Goal: Information Seeking & Learning: Learn about a topic

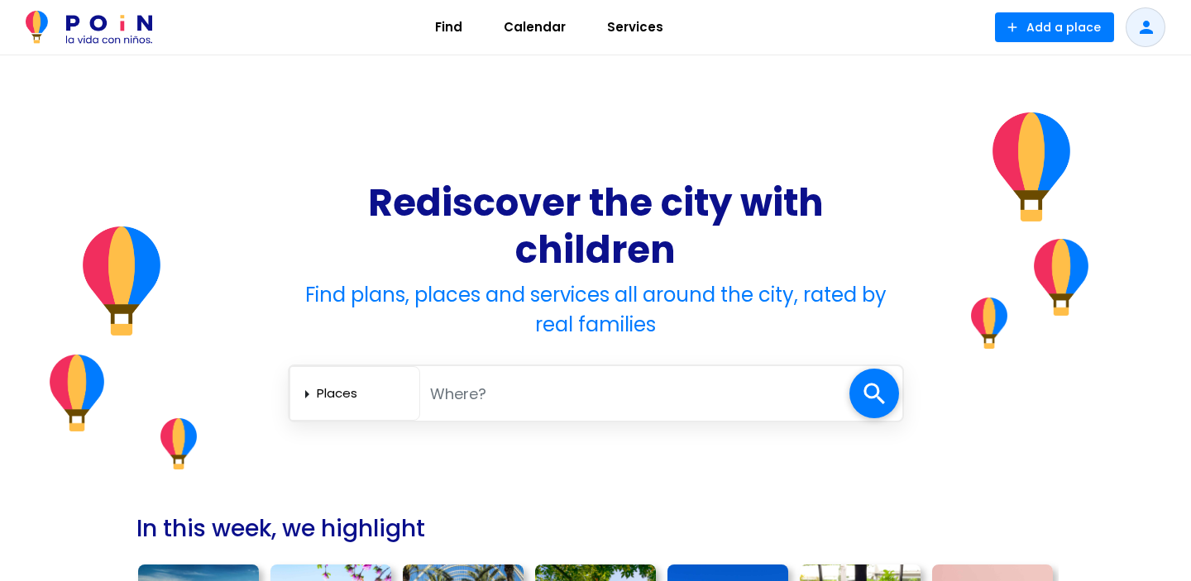
click at [475, 399] on input "text" at bounding box center [634, 394] width 429 height 34
type input "[GEOGRAPHIC_DATA]"
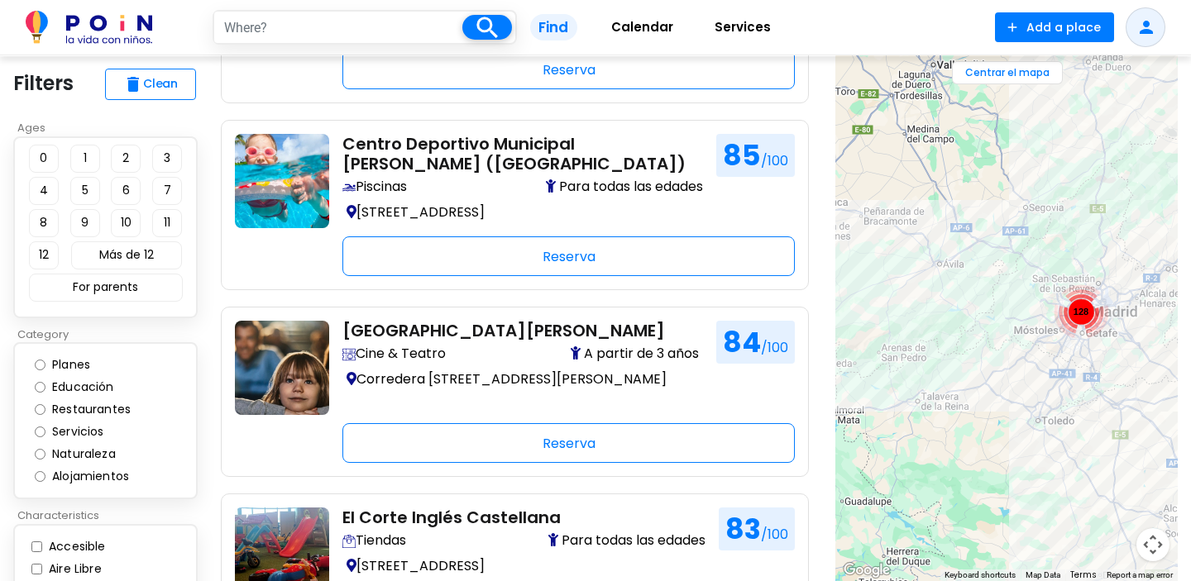
scroll to position [929, 0]
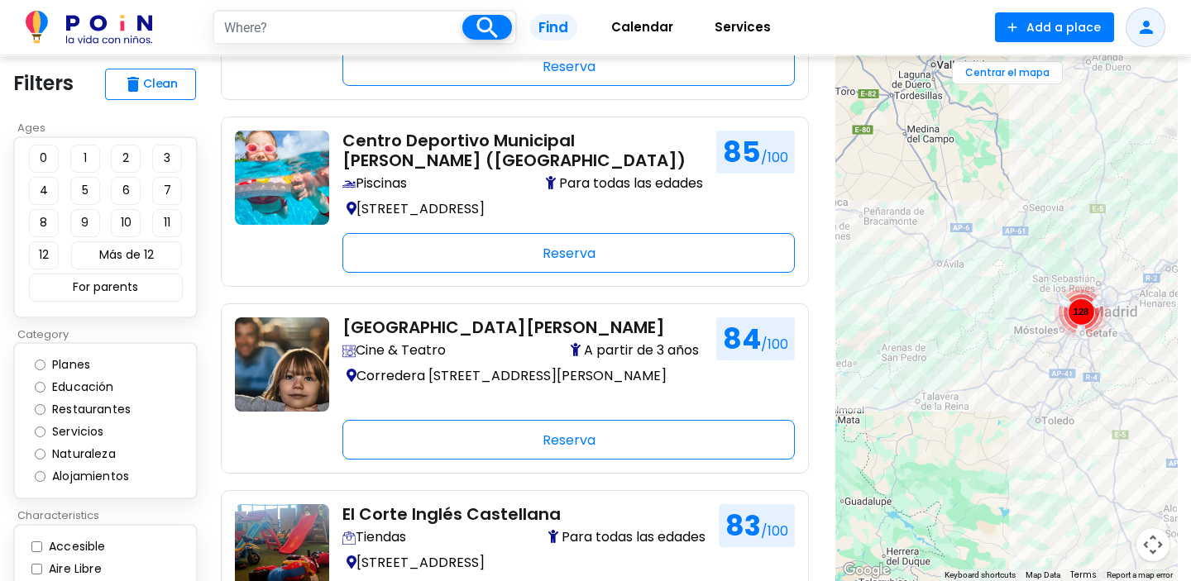
click at [82, 155] on button "1" at bounding box center [85, 159] width 30 height 28
type input "[GEOGRAPHIC_DATA]"
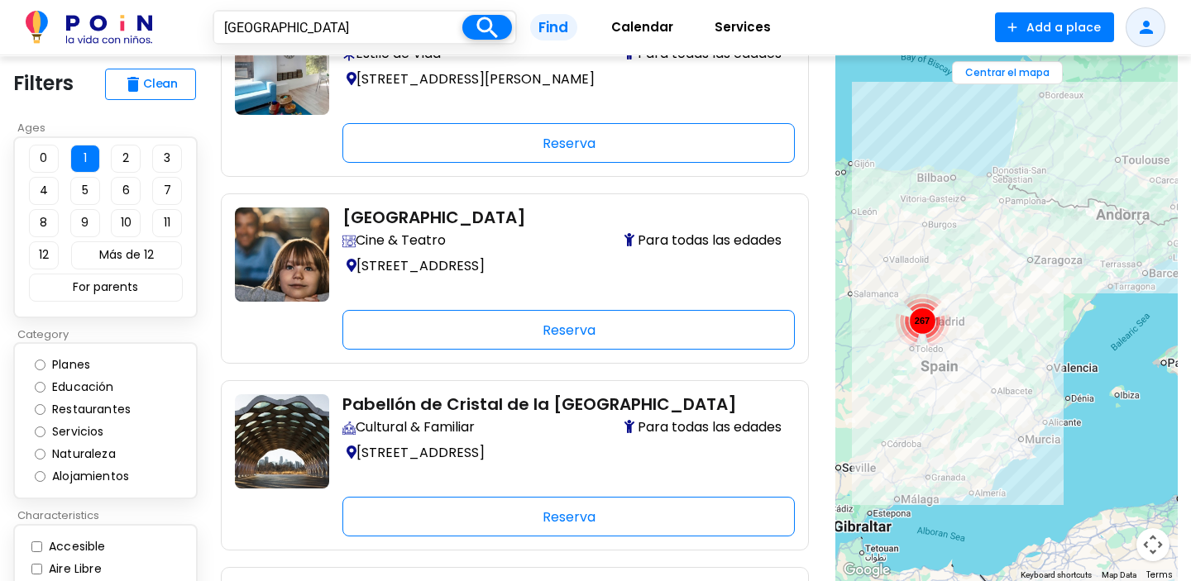
scroll to position [1789, 0]
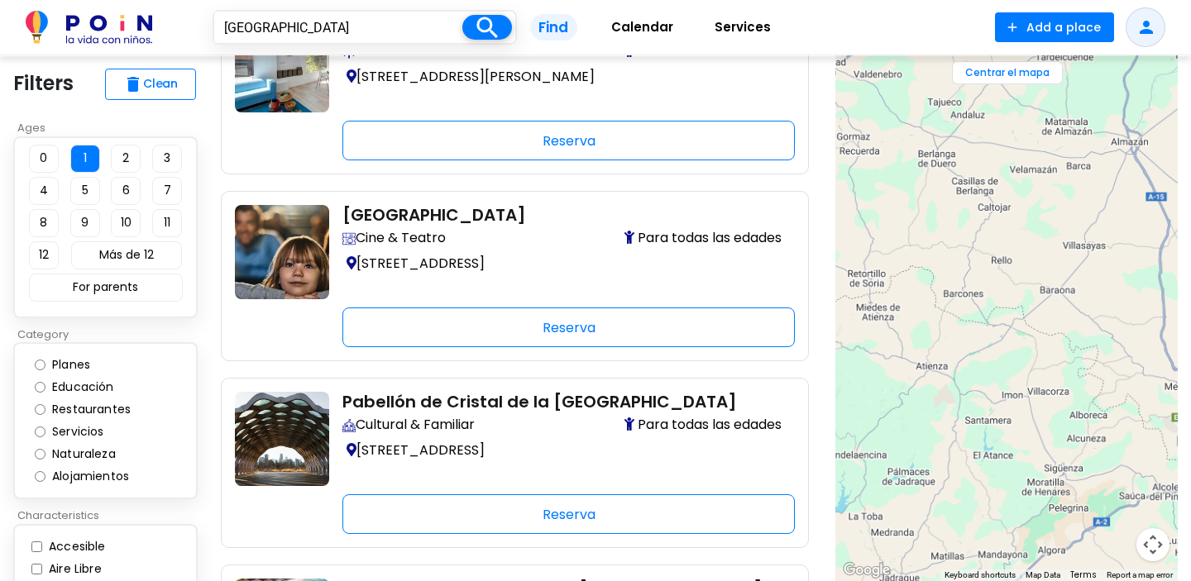
drag, startPoint x: 990, startPoint y: 275, endPoint x: 1190, endPoint y: 174, distance: 224.1
click at [1190, 176] on section "close ← Move left → Move right ↑ Move up ↓ Move down + Zoom in - Zoom out Home …" at bounding box center [1006, 318] width 369 height 526
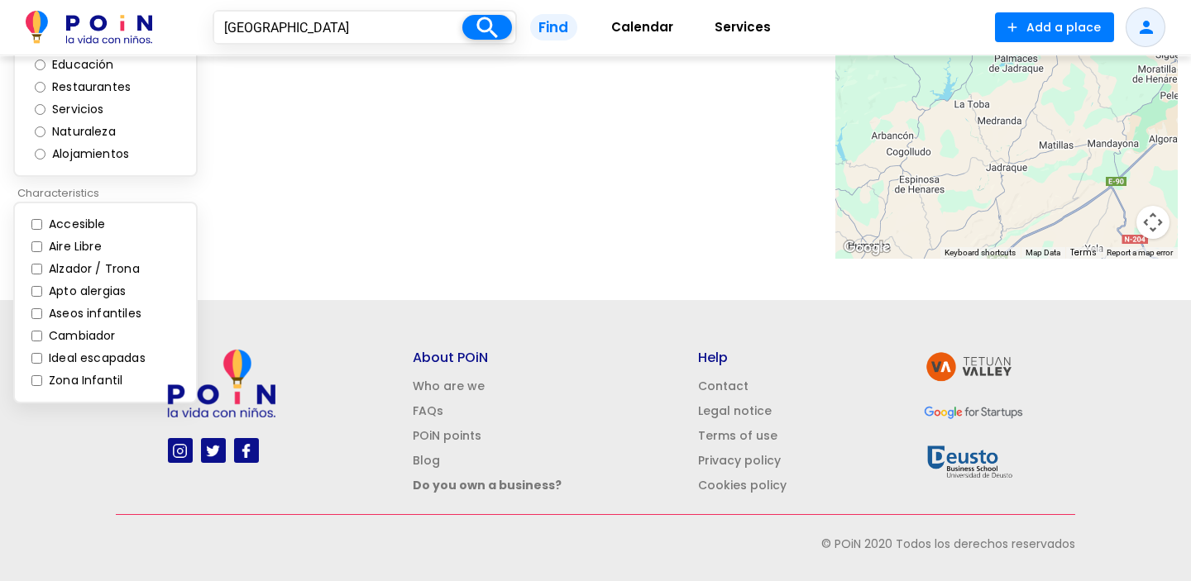
scroll to position [339, 0]
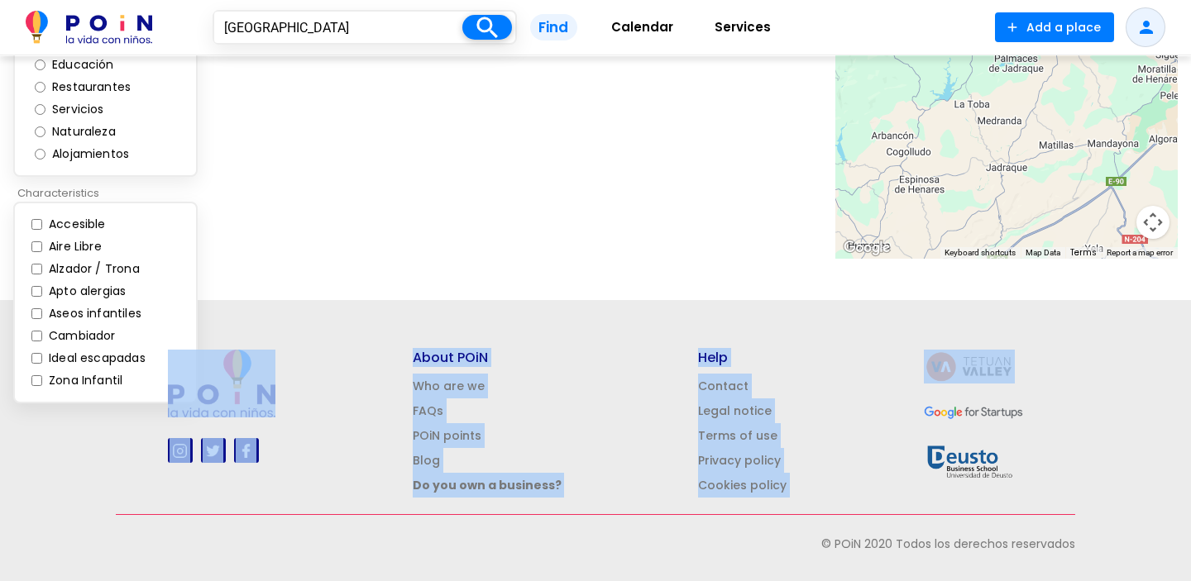
drag, startPoint x: 986, startPoint y: 296, endPoint x: 1190, endPoint y: 291, distance: 204.3
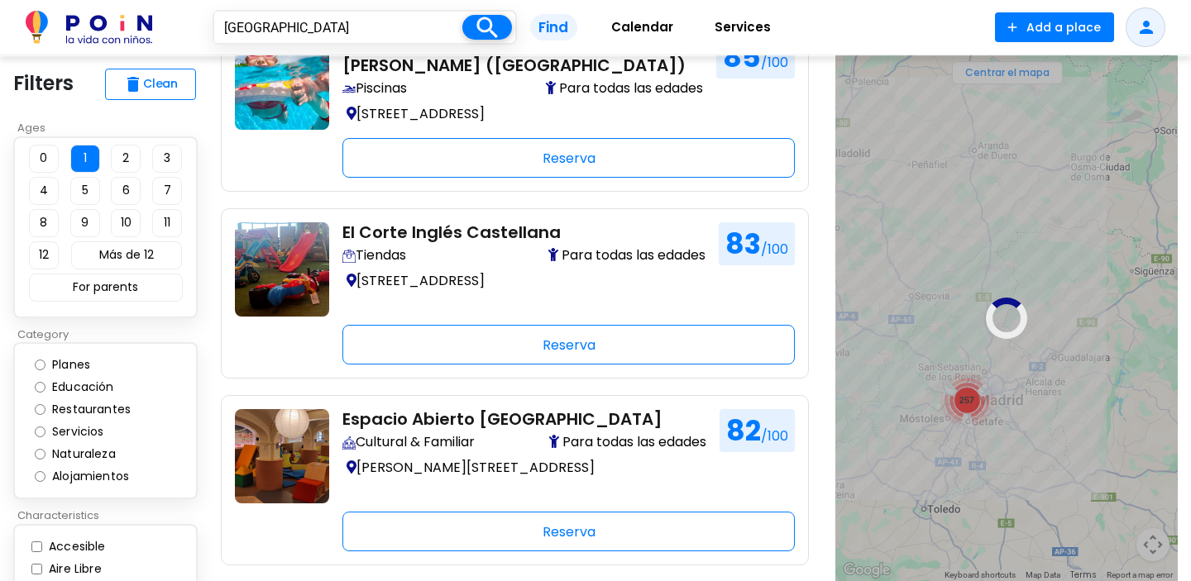
scroll to position [275, 0]
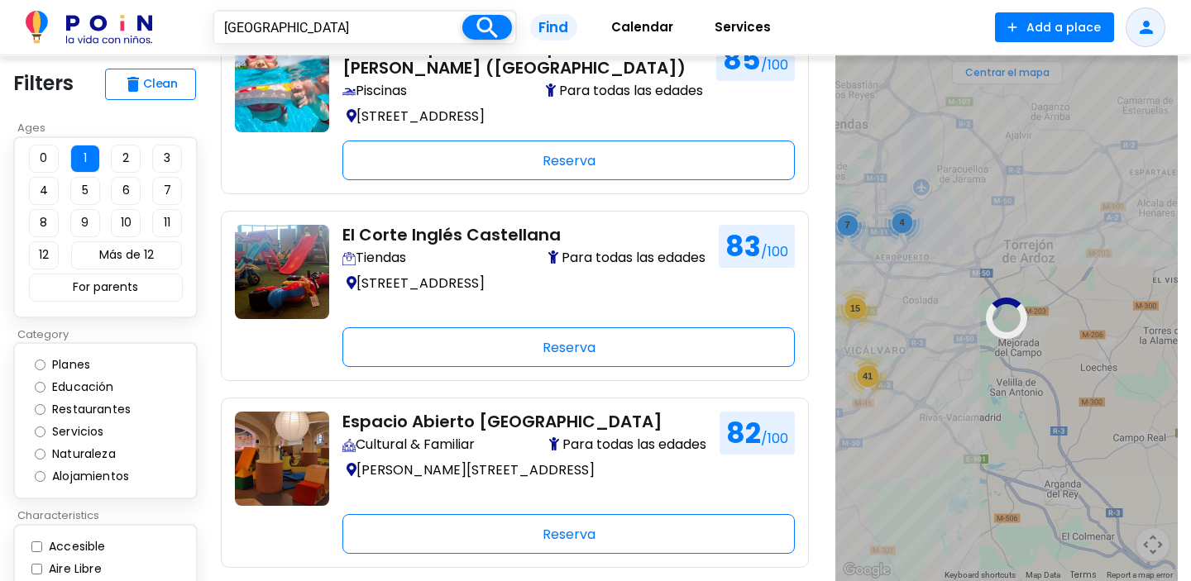
click at [1058, 411] on div at bounding box center [1006, 318] width 342 height 526
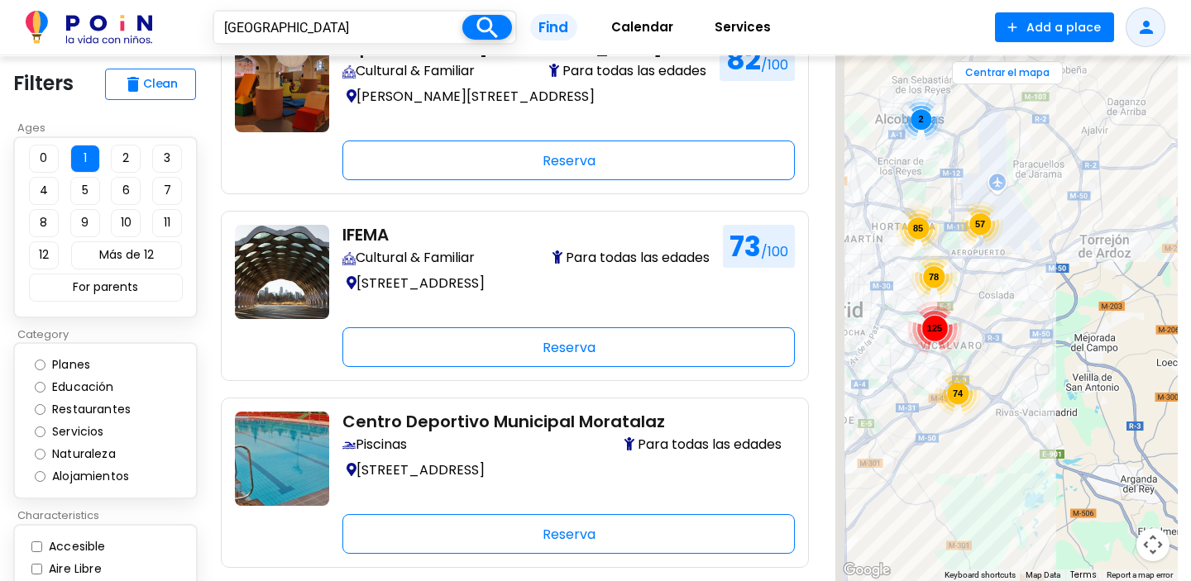
drag, startPoint x: 1046, startPoint y: 480, endPoint x: 1190, endPoint y: 475, distance: 144.0
click at [1190, 475] on section "close ← Move left → Move right ↑ Move up ↓ Move down + Zoom in - Zoom out Home …" at bounding box center [1006, 318] width 369 height 526
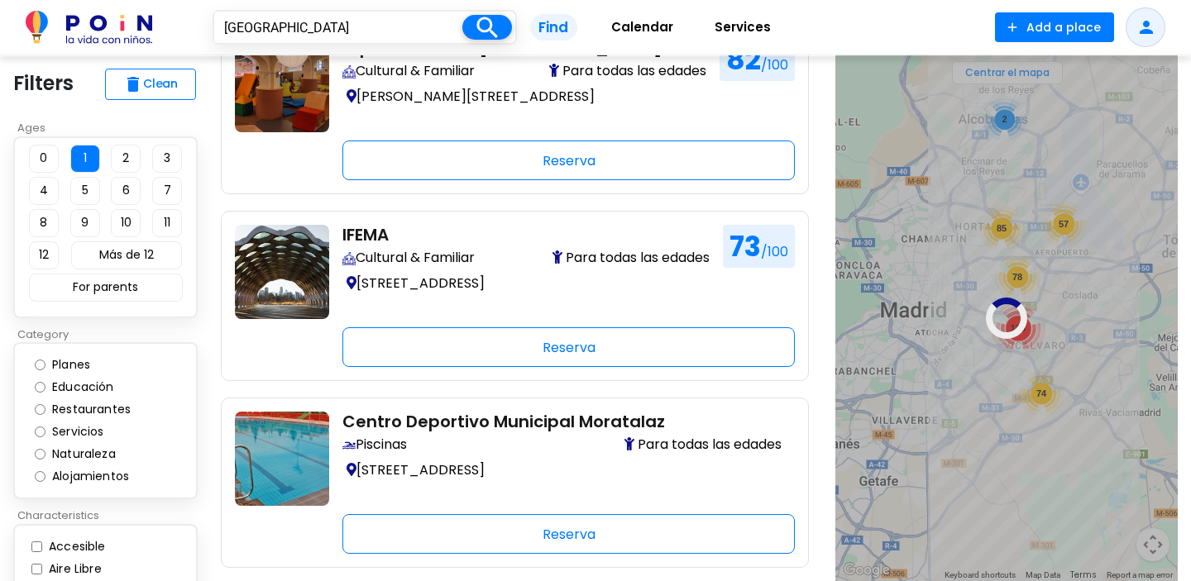
drag, startPoint x: 992, startPoint y: 340, endPoint x: 1055, endPoint y: 363, distance: 67.0
click at [1055, 363] on div at bounding box center [1006, 318] width 342 height 526
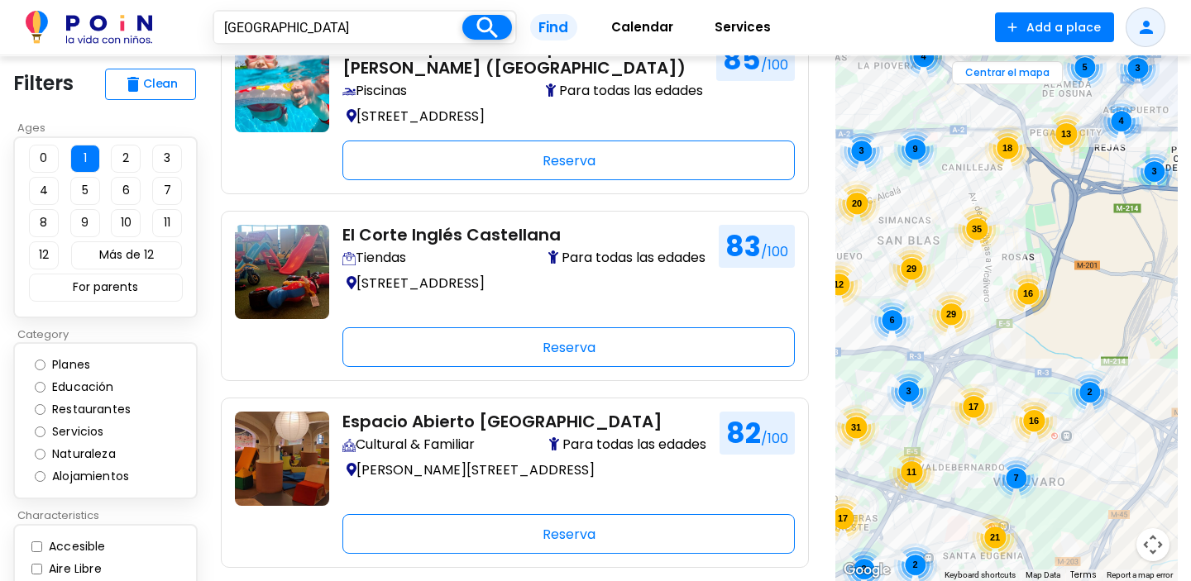
drag, startPoint x: 970, startPoint y: 293, endPoint x: 1107, endPoint y: 293, distance: 137.3
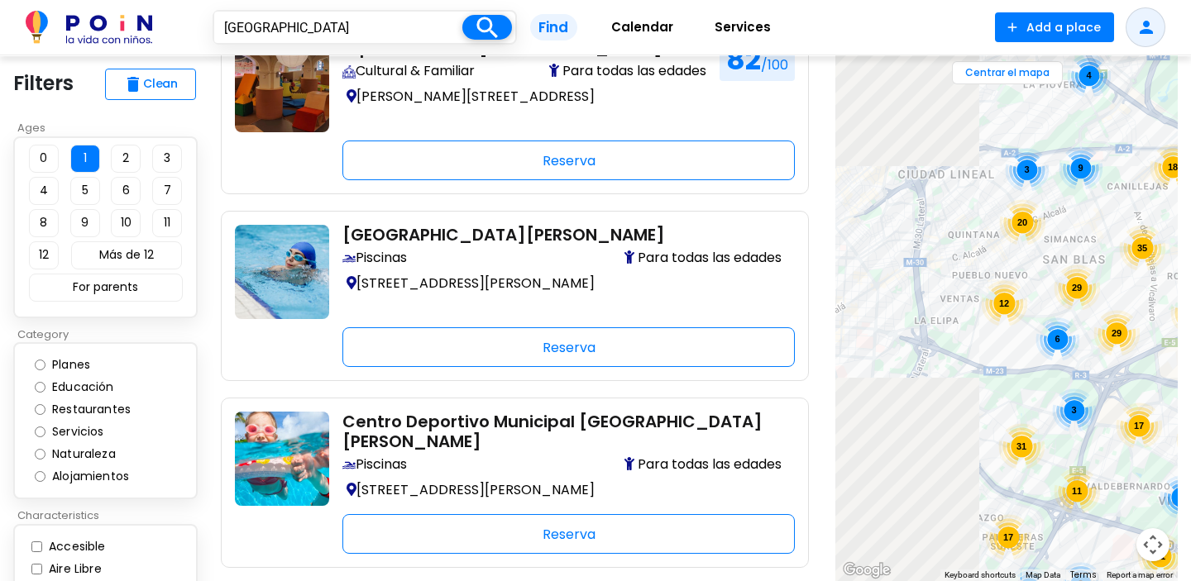
drag, startPoint x: 965, startPoint y: 278, endPoint x: 1176, endPoint y: 294, distance: 211.5
click at [1175, 294] on div "20 16 17 21 7 29 31 17 11 4 5 3 4 3 9 18 13 35 16 3 2 2 2 12 3 6 29" at bounding box center [1006, 318] width 342 height 526
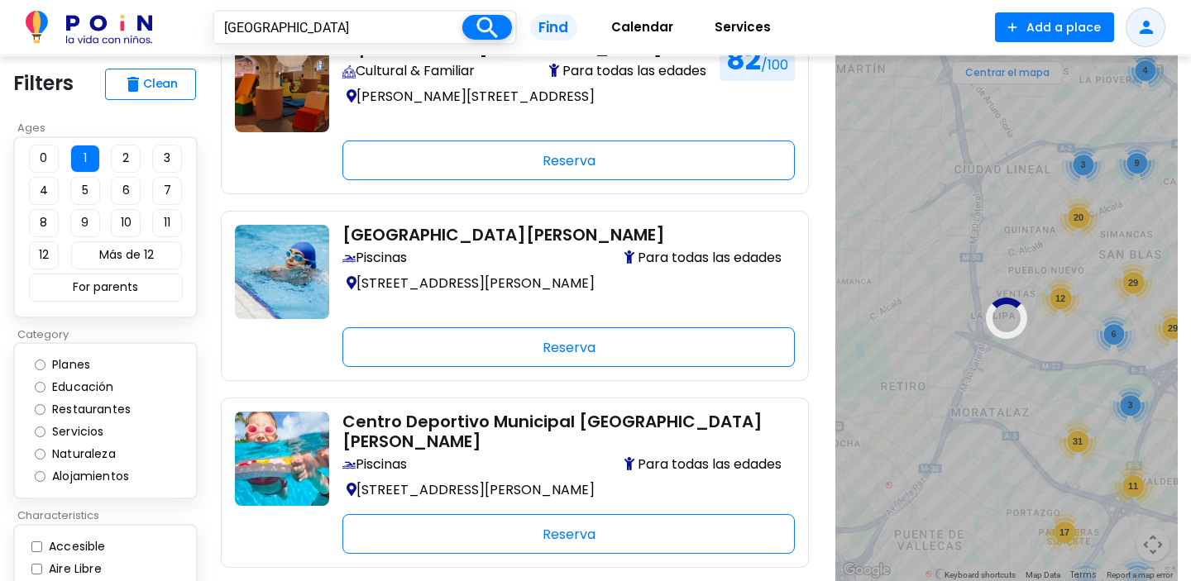
drag, startPoint x: 901, startPoint y: 308, endPoint x: 1017, endPoint y: 321, distance: 116.5
click at [1017, 322] on div at bounding box center [1006, 318] width 342 height 526
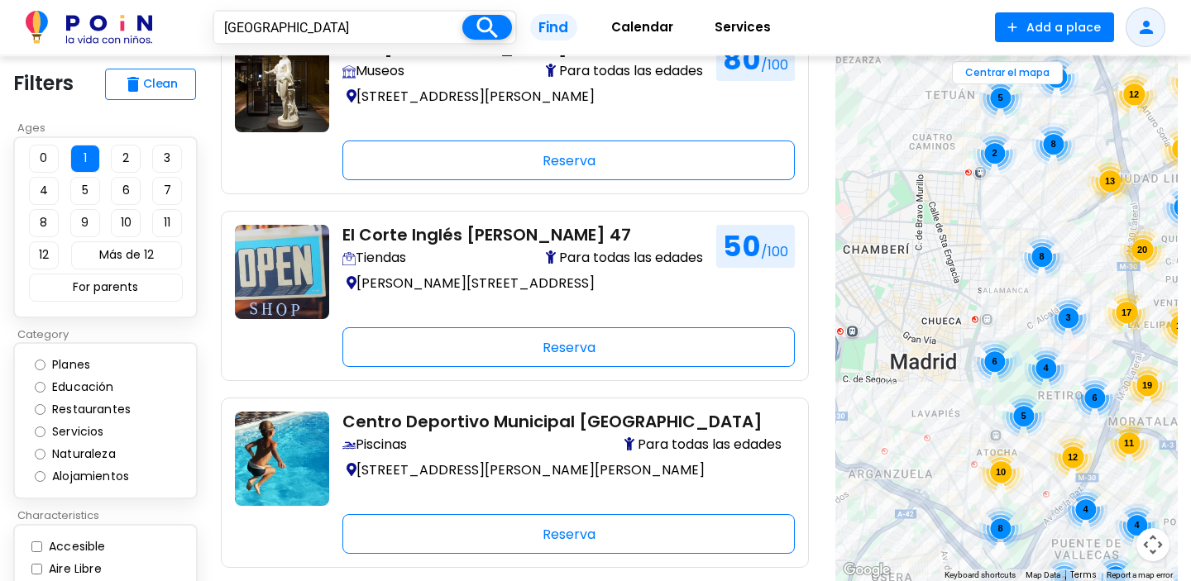
drag, startPoint x: 953, startPoint y: 351, endPoint x: 1116, endPoint y: 357, distance: 163.8
click at [1116, 358] on div "17 6 8 5 13 2 4 8 8 8 4 12 20 19 11 20 12 13 8 11 7 2 8 3 5 25 4 8 4 10 13 10 3…" at bounding box center [1006, 318] width 342 height 526
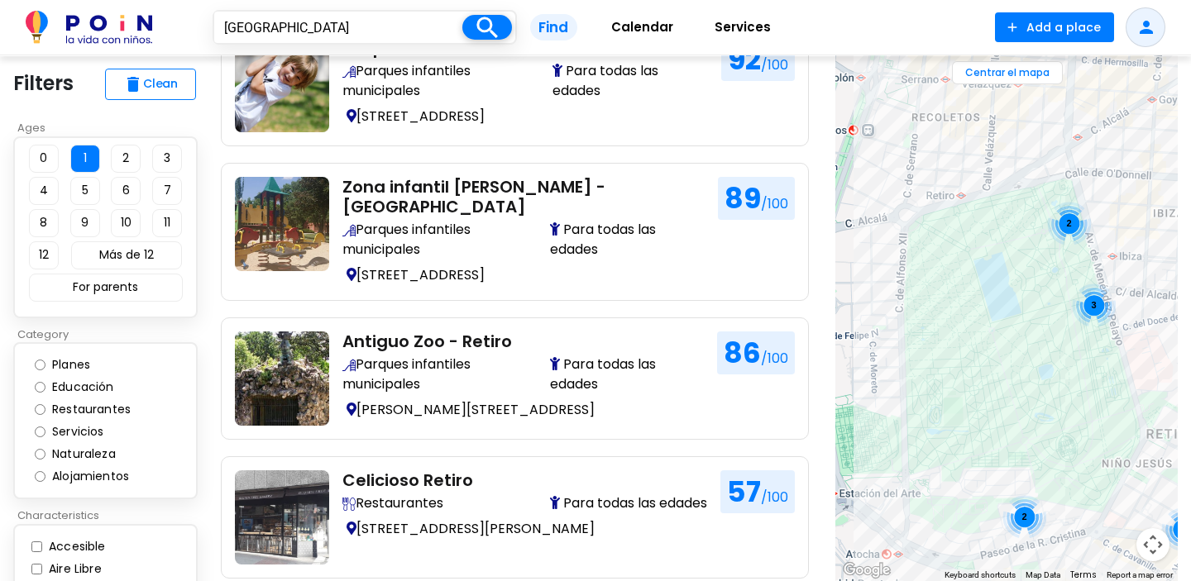
drag, startPoint x: 1014, startPoint y: 307, endPoint x: 1168, endPoint y: 289, distance: 155.7
click at [1168, 289] on div "2 3 2 2 2 2 2 2" at bounding box center [1006, 318] width 342 height 526
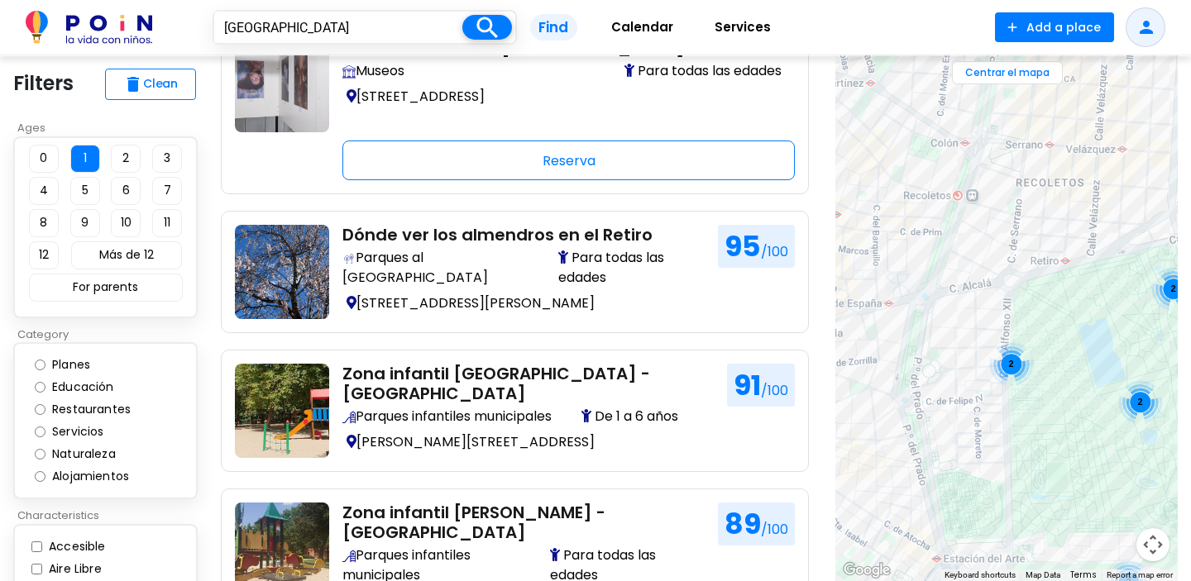
drag, startPoint x: 982, startPoint y: 206, endPoint x: 1087, endPoint y: 273, distance: 124.6
click at [1087, 273] on div "2 2 3 2 2" at bounding box center [1006, 318] width 342 height 526
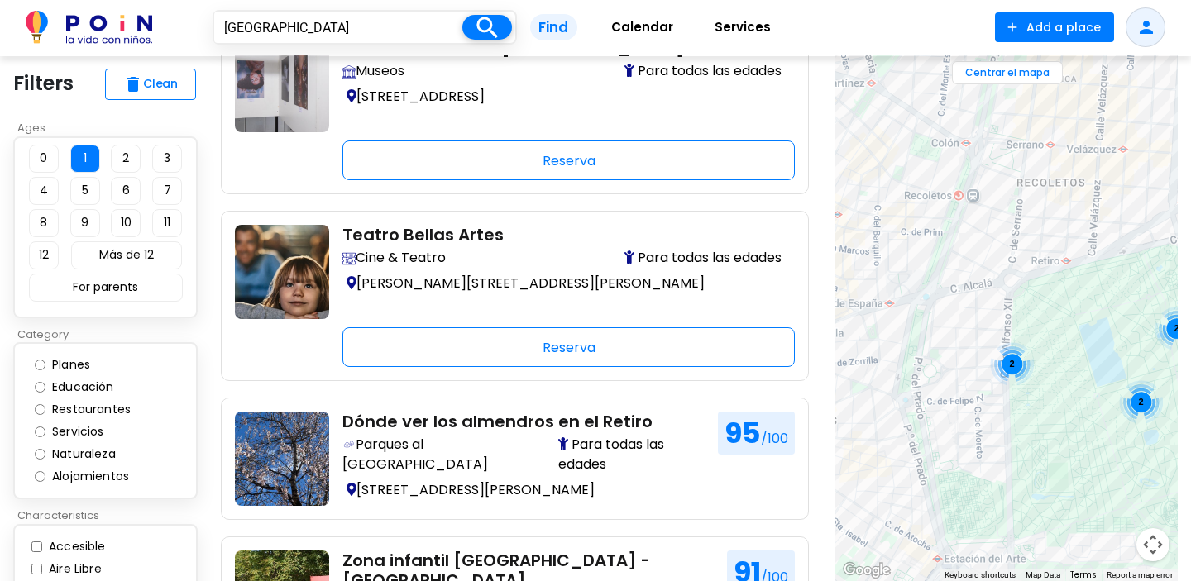
click at [852, 166] on div "2 2 2" at bounding box center [1006, 318] width 342 height 526
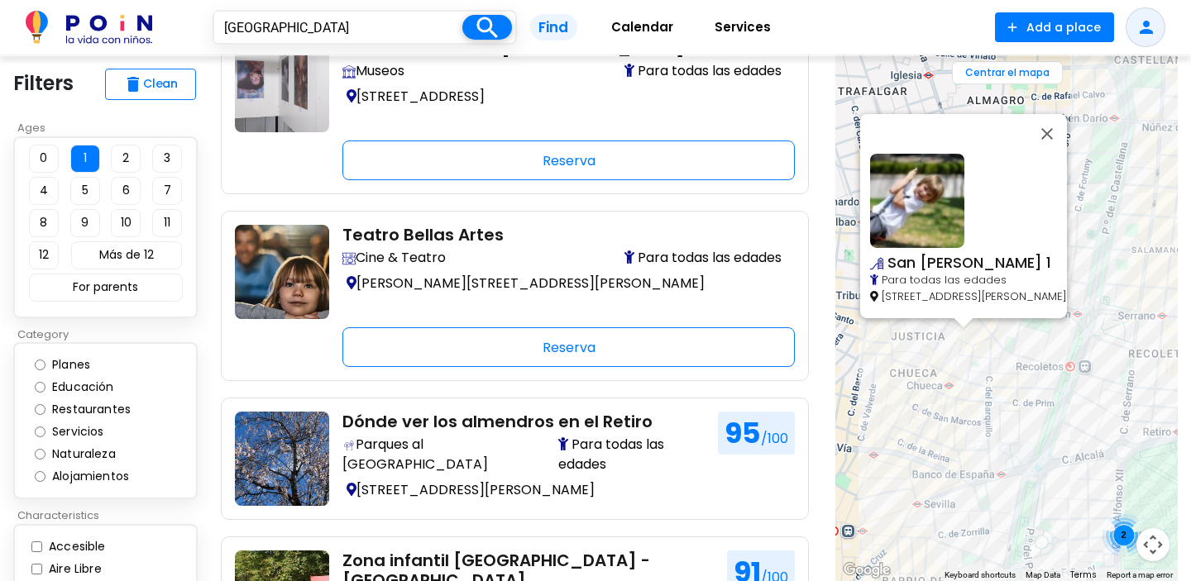
click at [965, 383] on div "2 2 2 San Lucas 1 Para todas las edades San Lucas 1, Madrid" at bounding box center [1006, 318] width 342 height 526
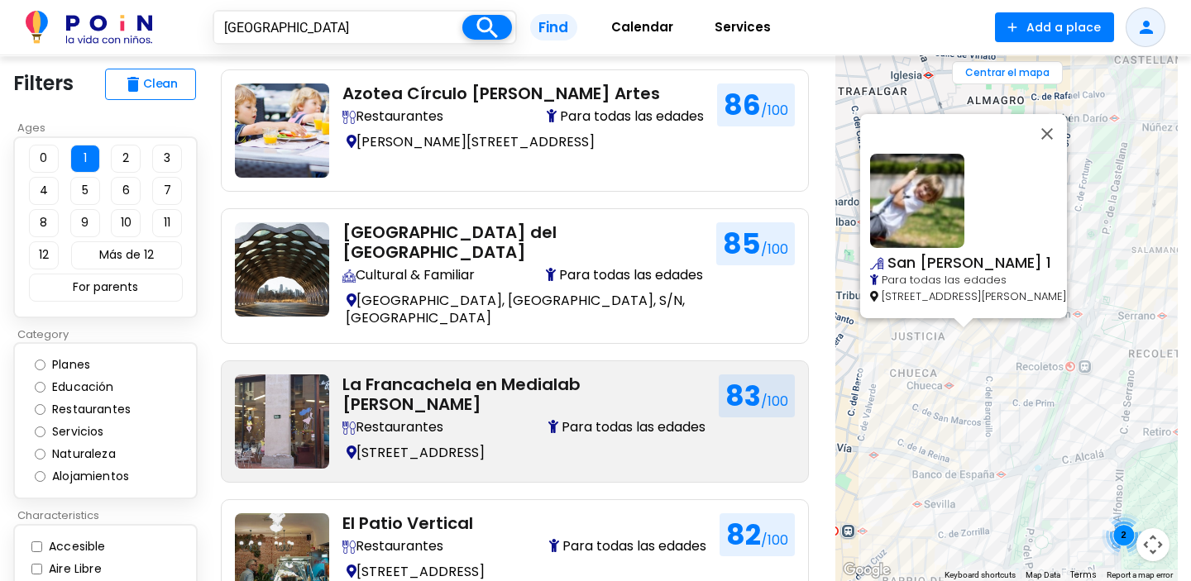
scroll to position [1312, 0]
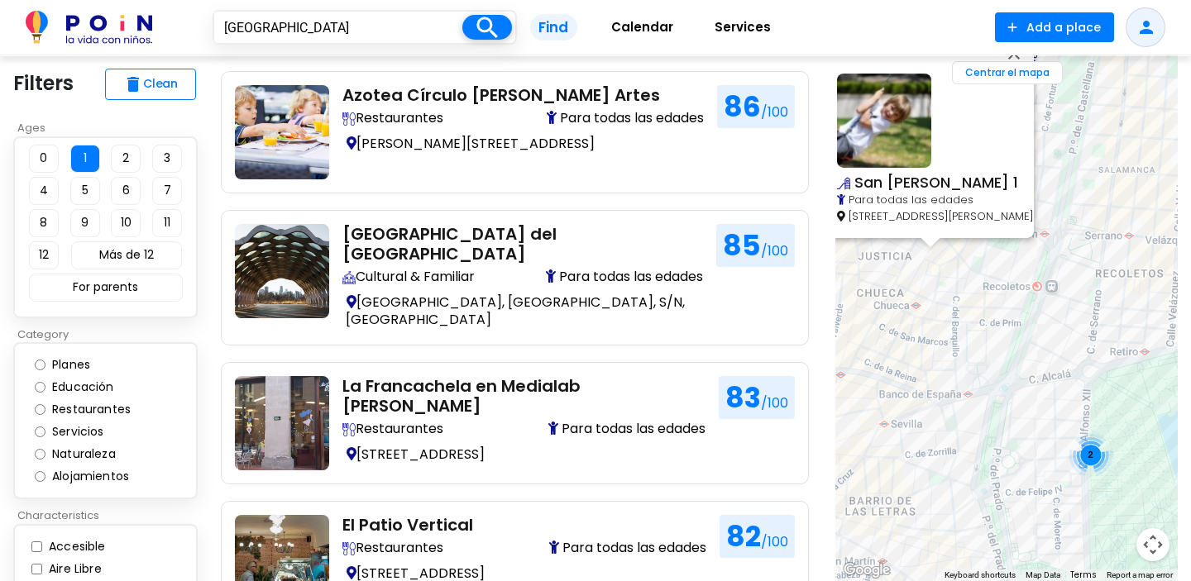
drag, startPoint x: 889, startPoint y: 538, endPoint x: 855, endPoint y: 455, distance: 89.4
click at [855, 455] on div "2 2 2 San Lucas 1 Para todas las edades San Lucas 1, Madrid" at bounding box center [1006, 318] width 342 height 526
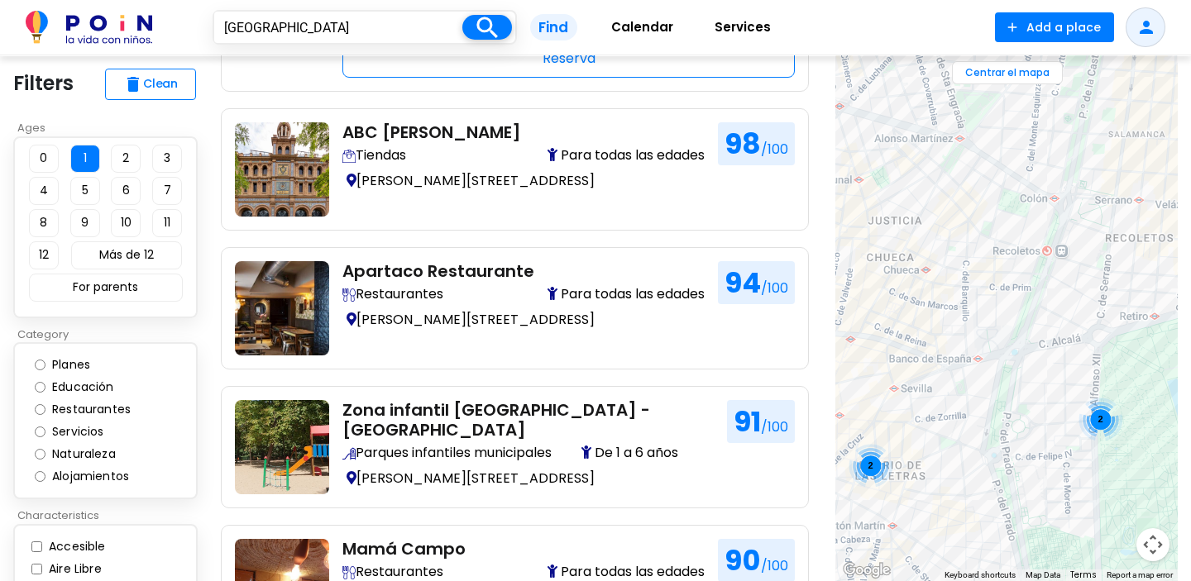
drag, startPoint x: 968, startPoint y: 504, endPoint x: 977, endPoint y: 469, distance: 36.7
click at [977, 469] on div "2 2" at bounding box center [1006, 318] width 342 height 526
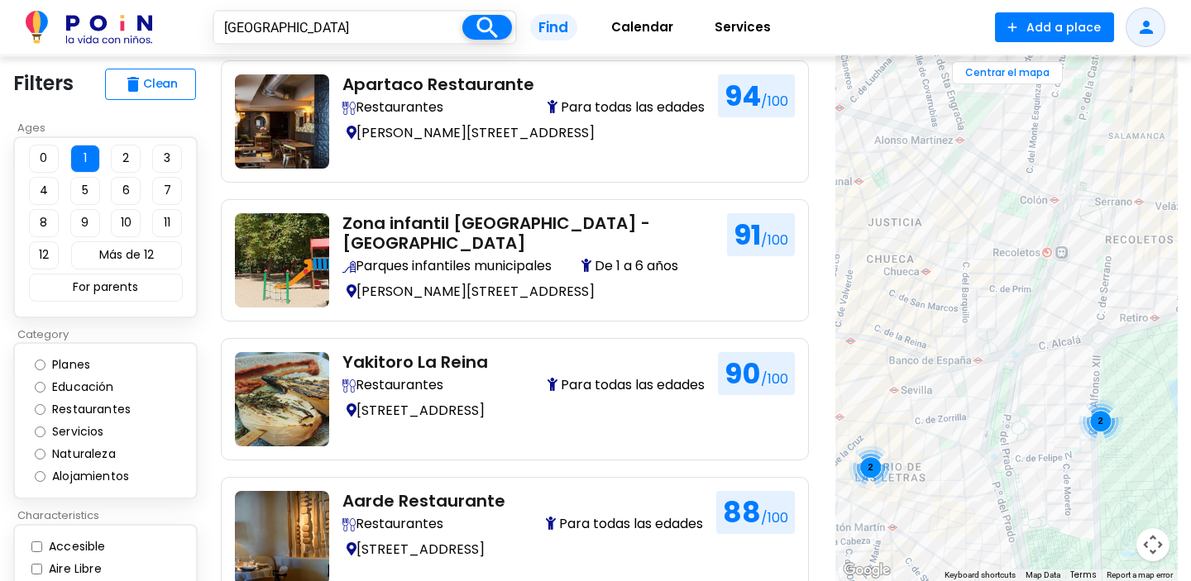
click at [41, 363] on input "Planes" at bounding box center [40, 365] width 11 height 11
radio input "true"
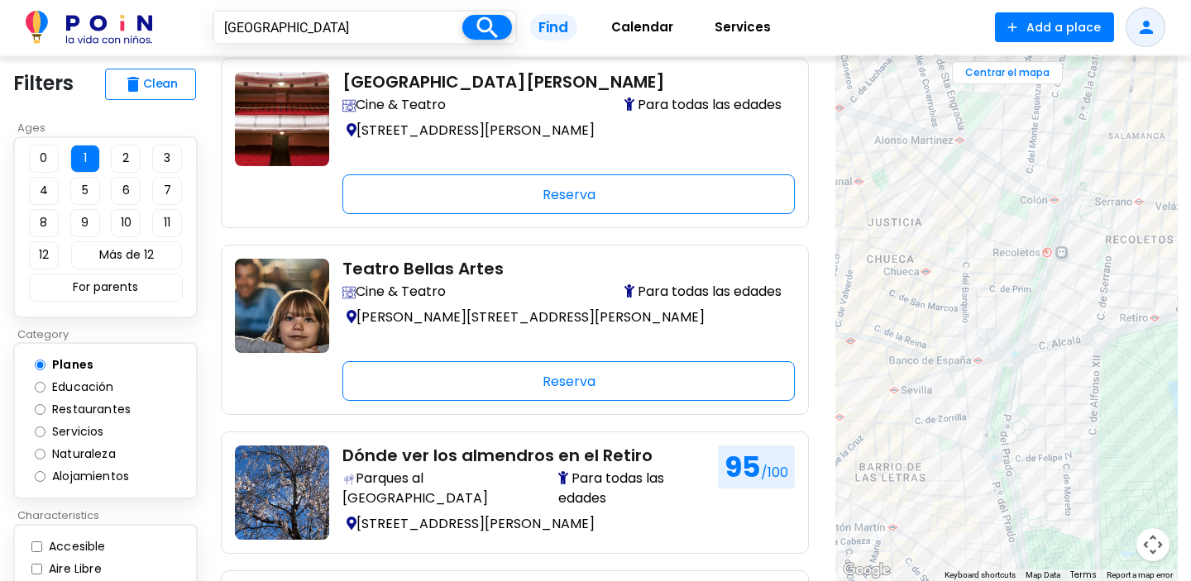
scroll to position [426, 0]
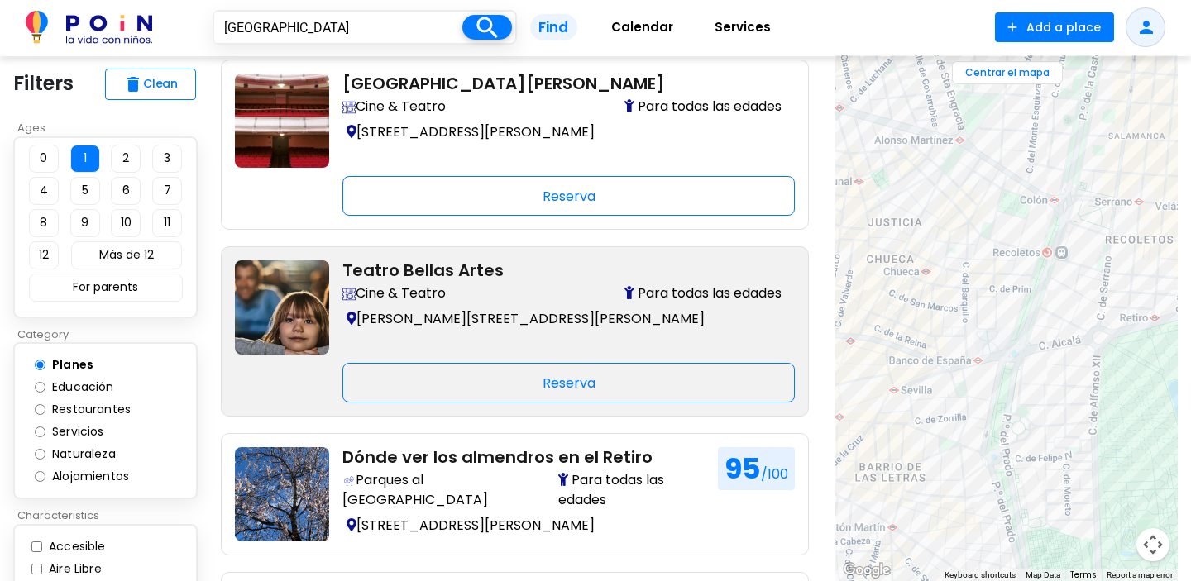
click at [303, 388] on link "Teatro Bellas Artes Cine & Teatro Para todas las edades C. del Marqués de Casa …" at bounding box center [515, 331] width 560 height 142
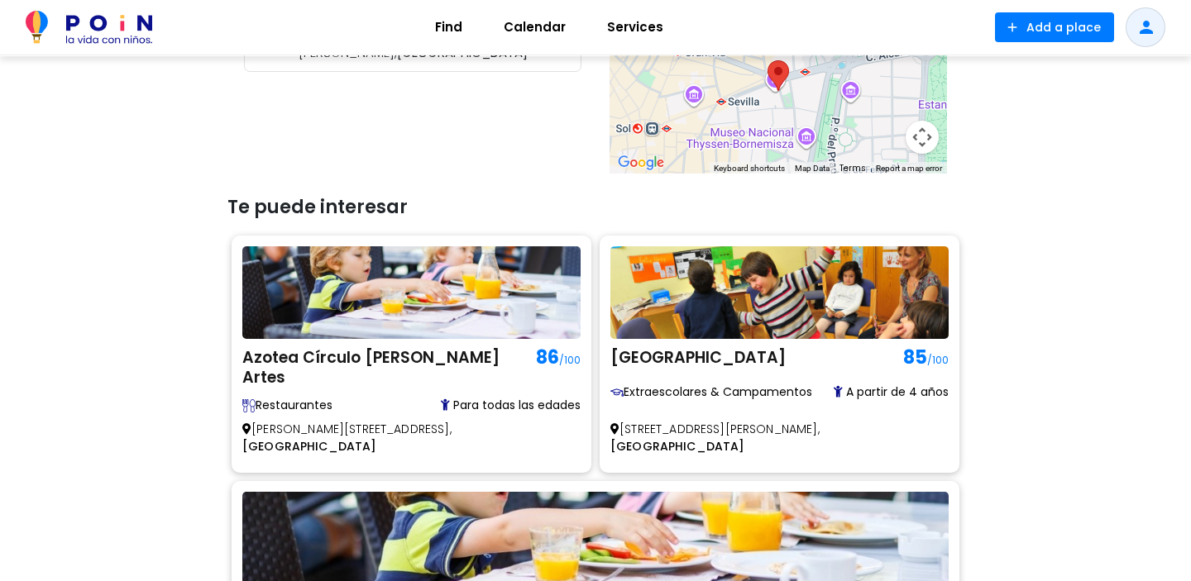
scroll to position [909, 0]
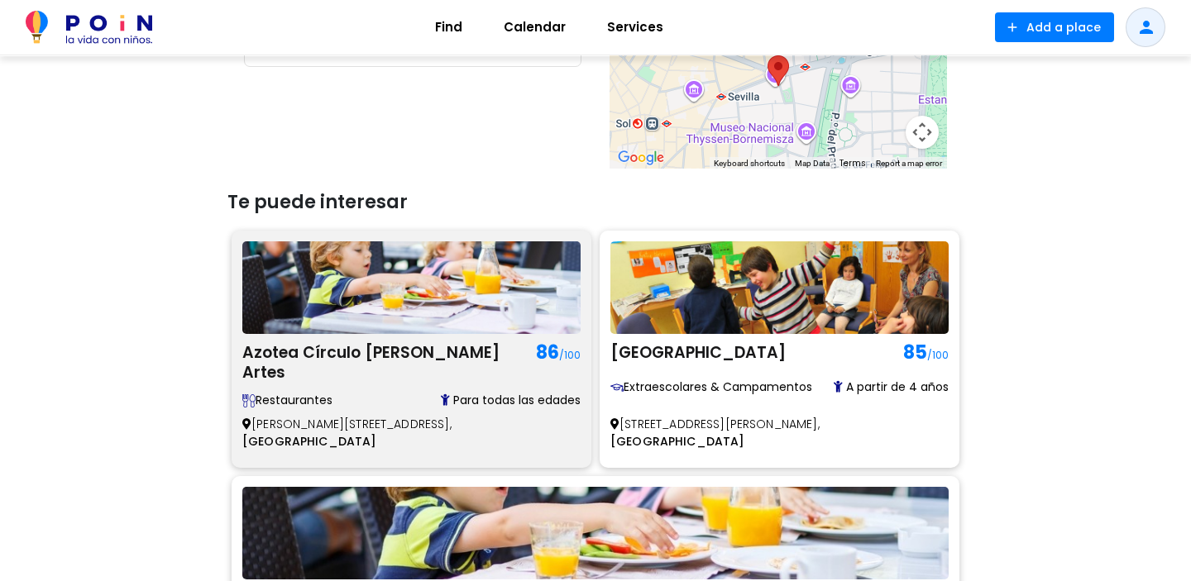
click at [311, 403] on span "Restaurantes" at bounding box center [304, 400] width 124 height 17
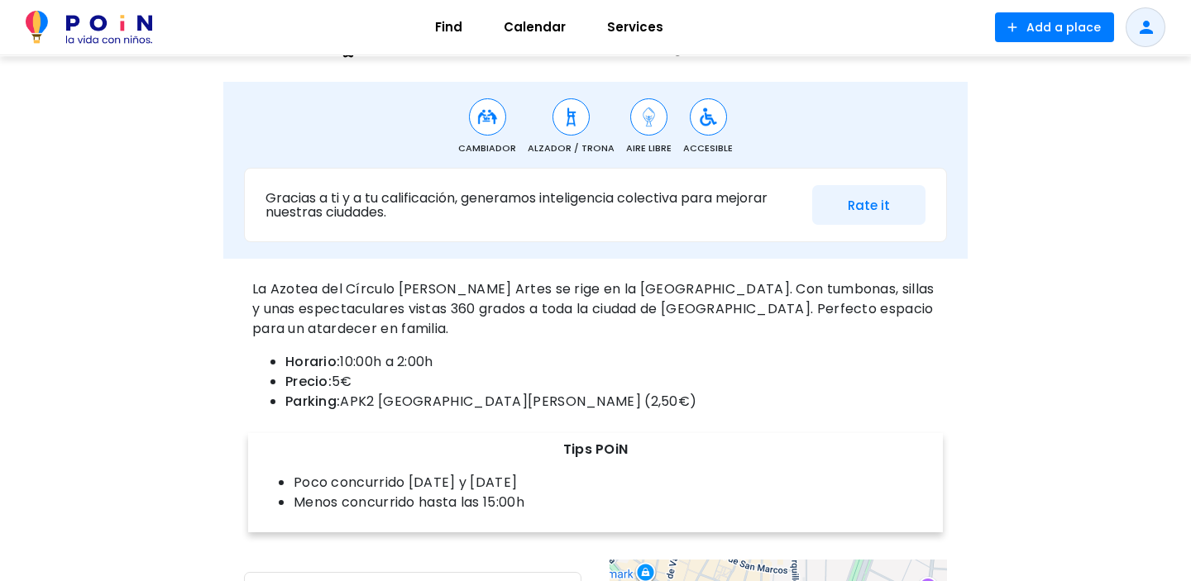
scroll to position [480, 0]
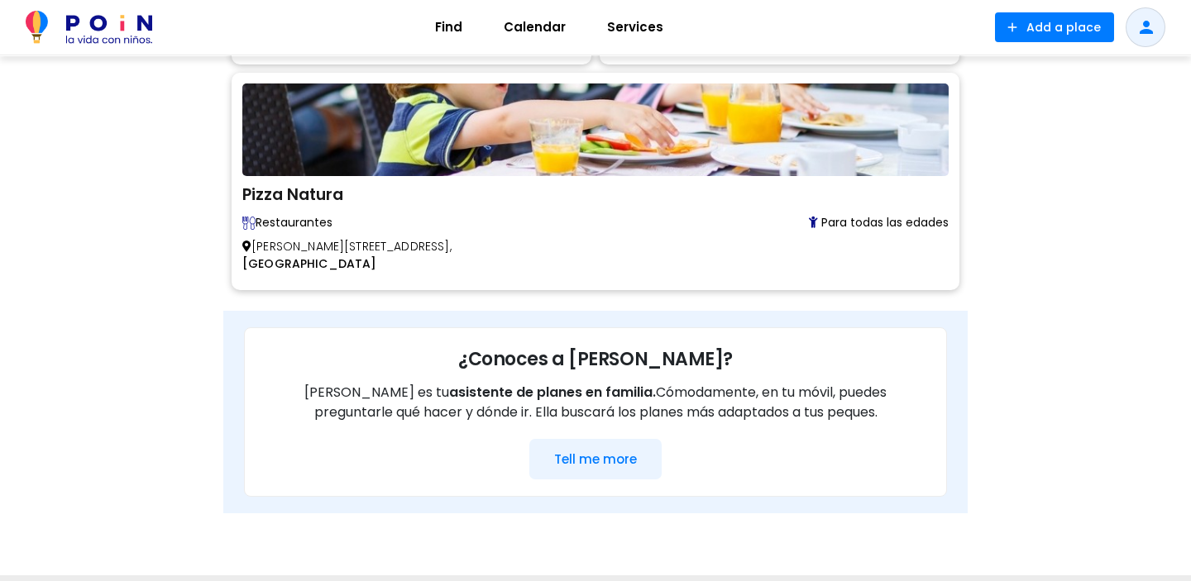
scroll to position [1319, 0]
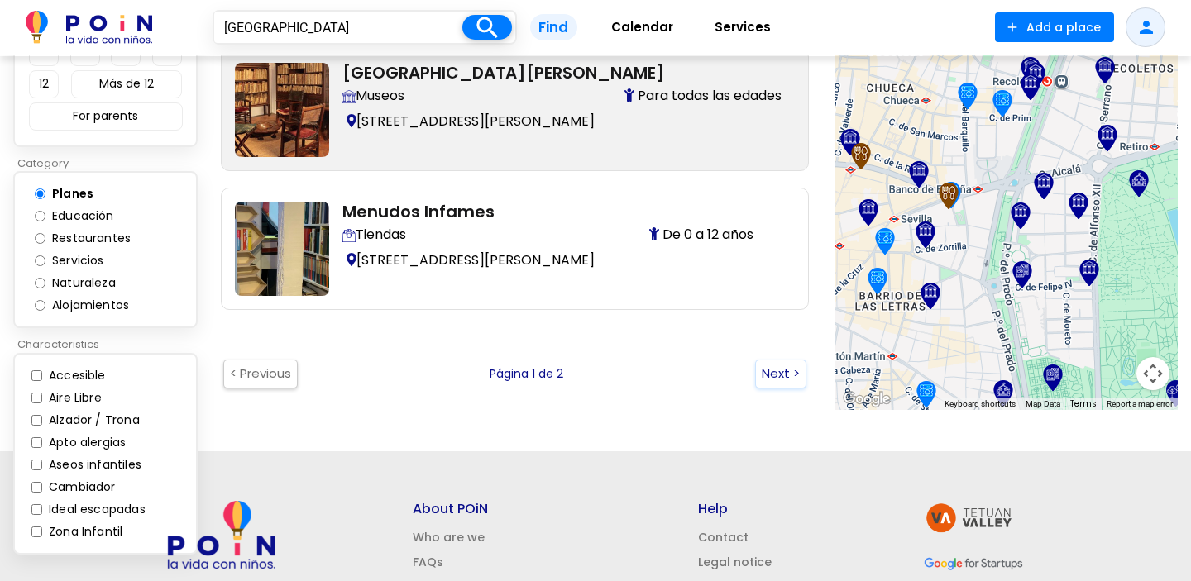
scroll to position [2770, 0]
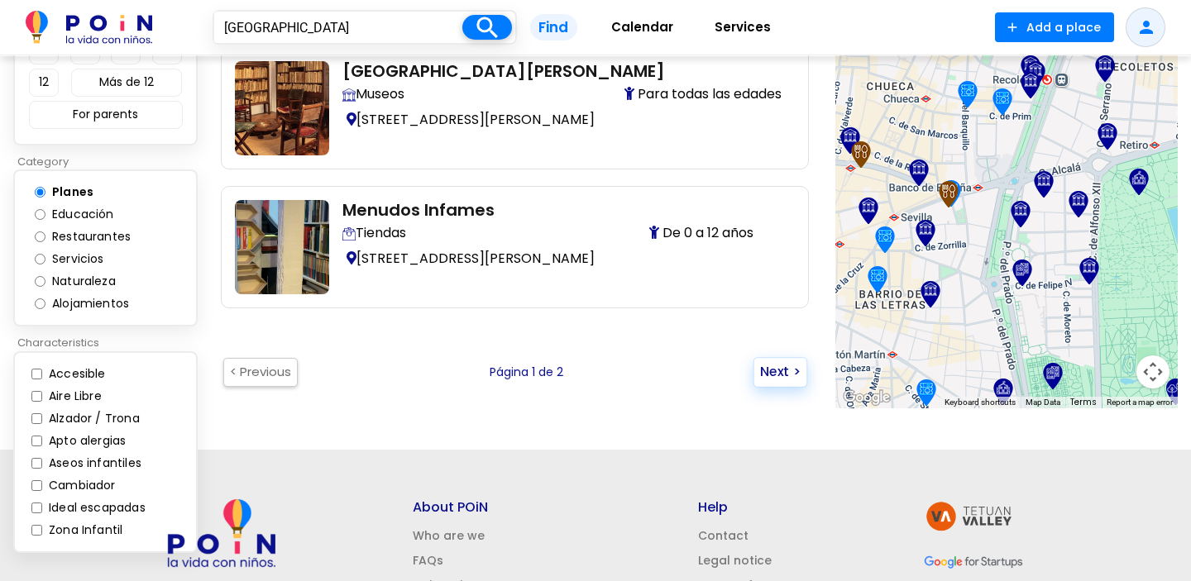
click at [792, 357] on button "Next >" at bounding box center [780, 372] width 55 height 30
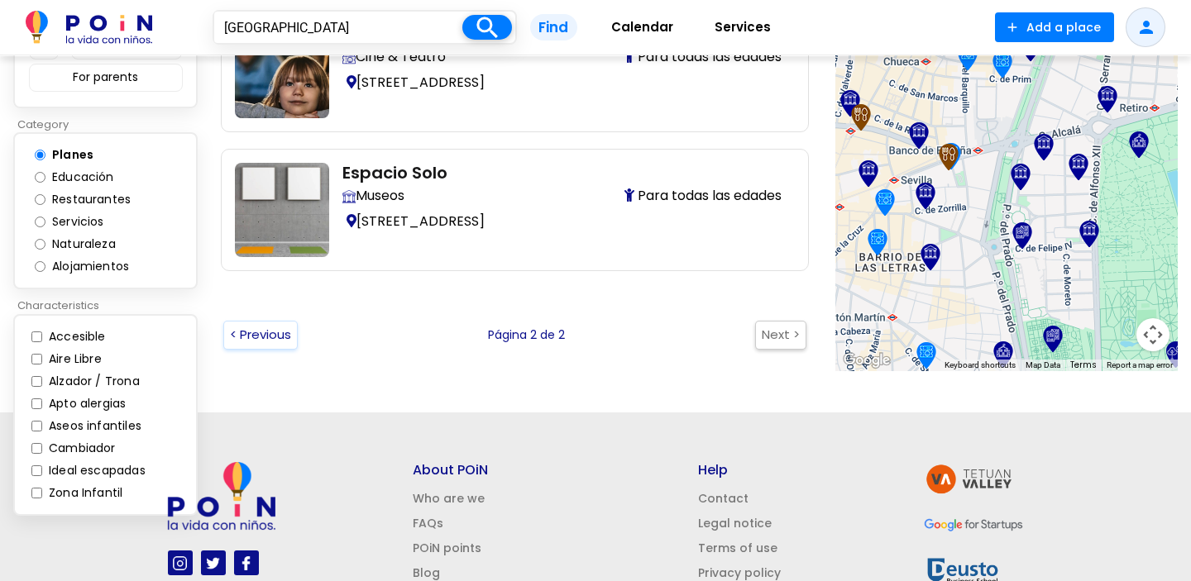
scroll to position [1249, 0]
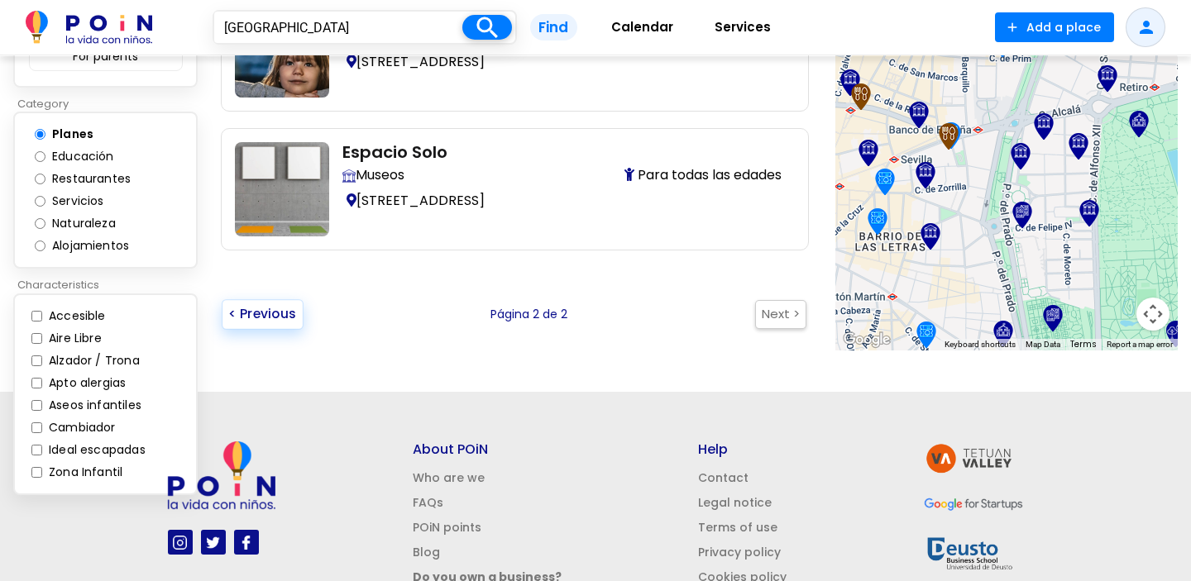
click at [246, 304] on button "< Previous" at bounding box center [263, 314] width 82 height 30
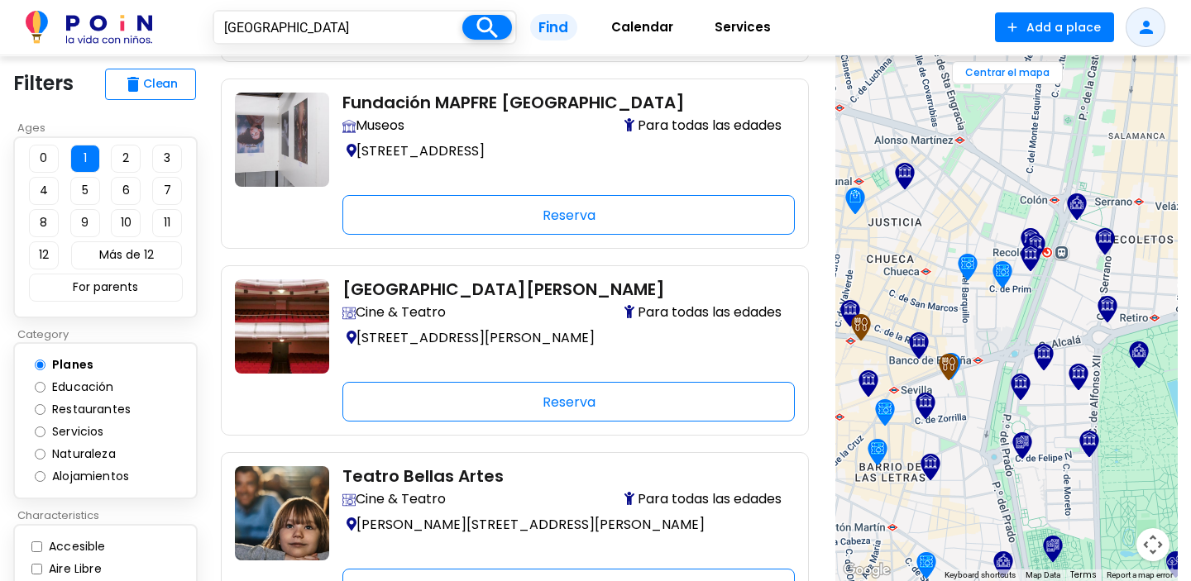
scroll to position [20, 0]
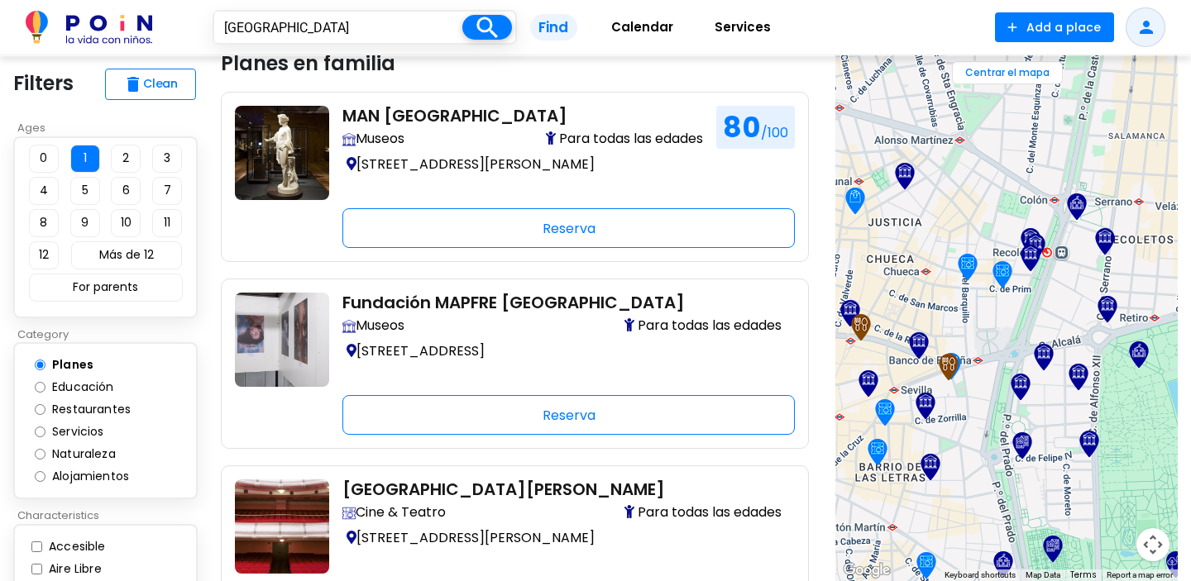
click at [364, 32] on input "madrid" at bounding box center [338, 27] width 248 height 31
type input "abc serrano"
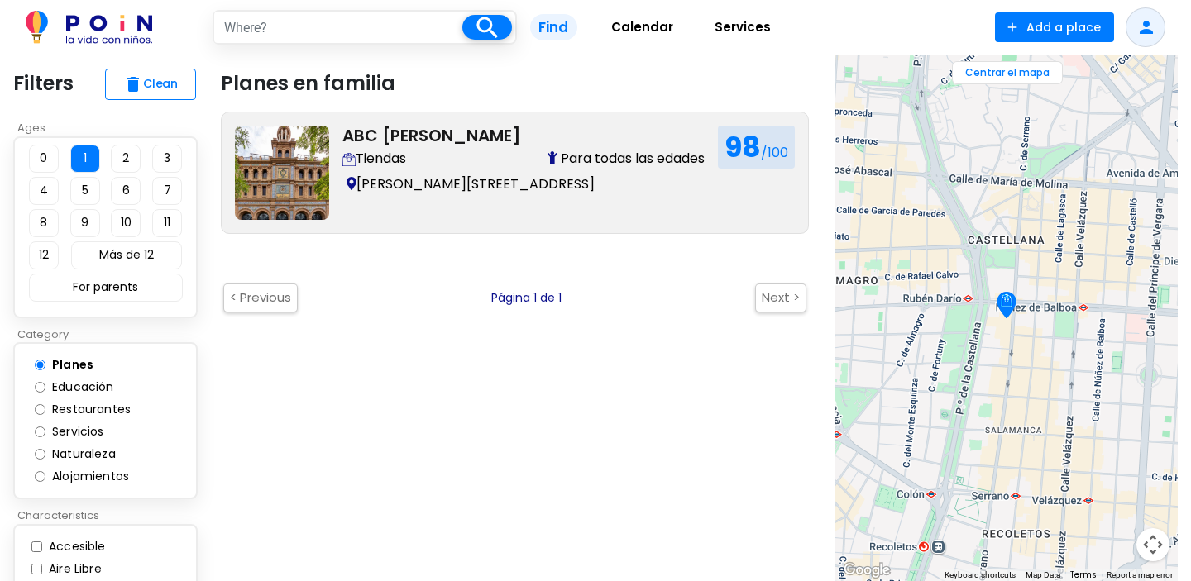
click at [474, 152] on div "Tiendas Para todas las edades" at bounding box center [523, 159] width 362 height 20
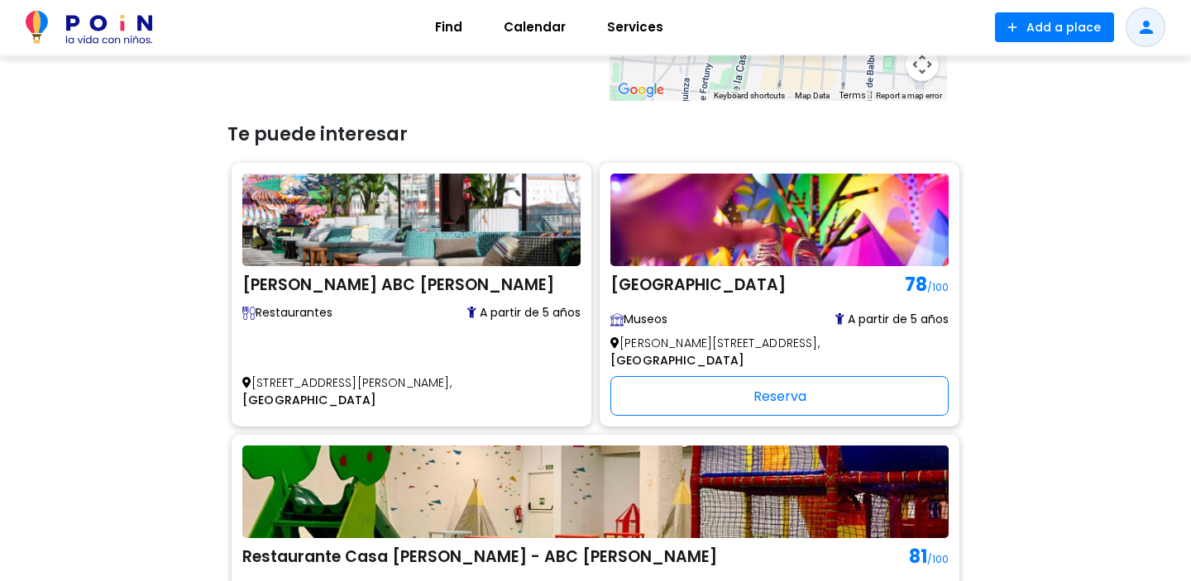
scroll to position [1164, 0]
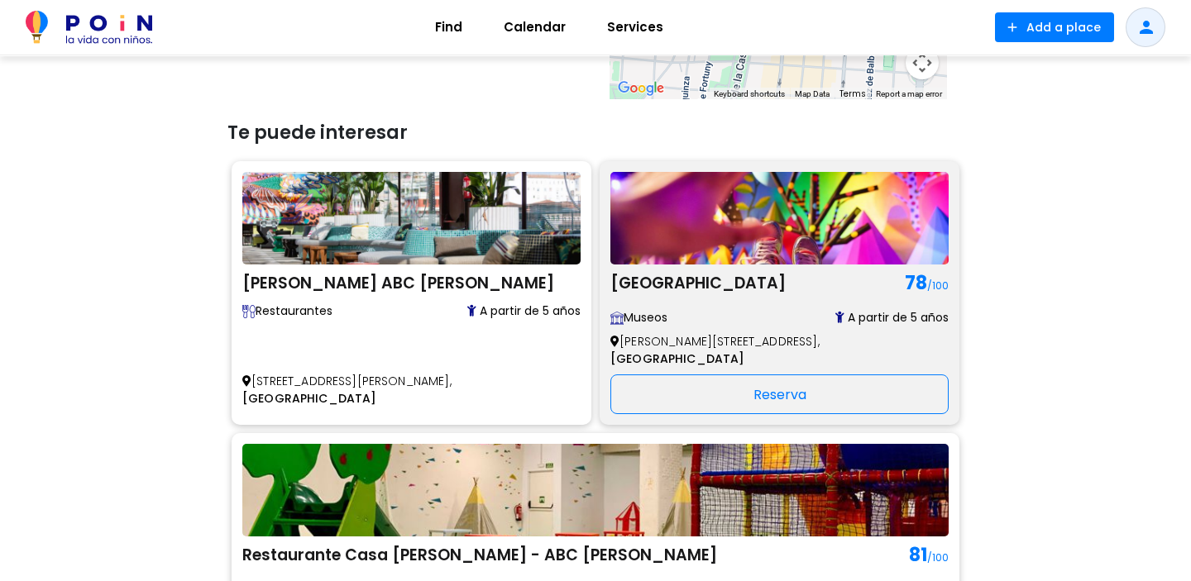
click at [610, 299] on div "Sweet Space Museum 78 /100 Museos A partir de 5 años" at bounding box center [779, 298] width 338 height 58
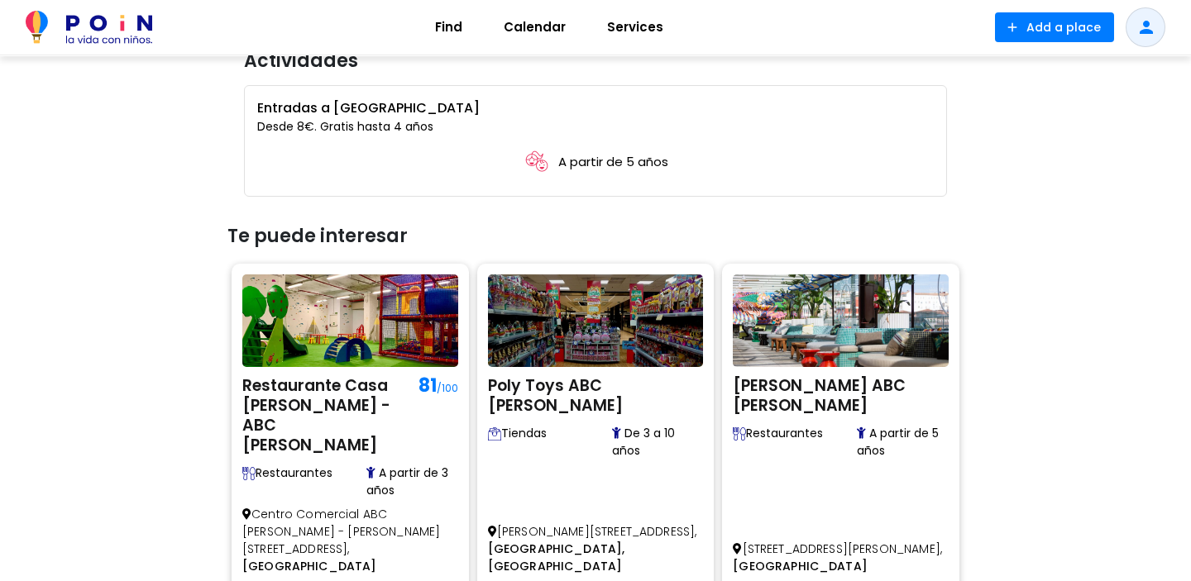
scroll to position [1417, 0]
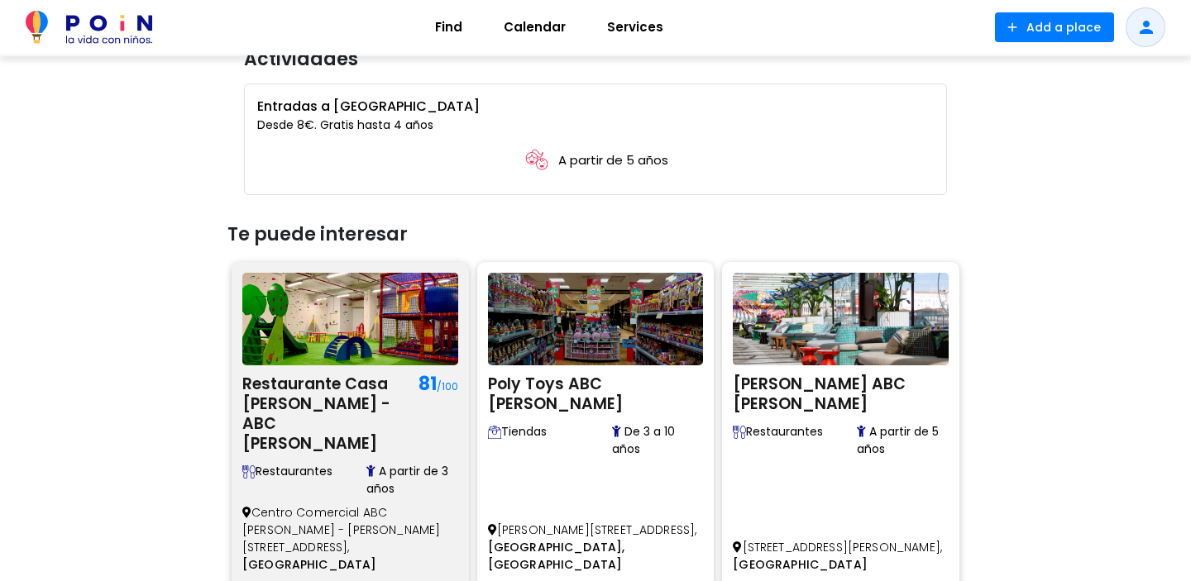
click at [342, 329] on img at bounding box center [350, 319] width 216 height 93
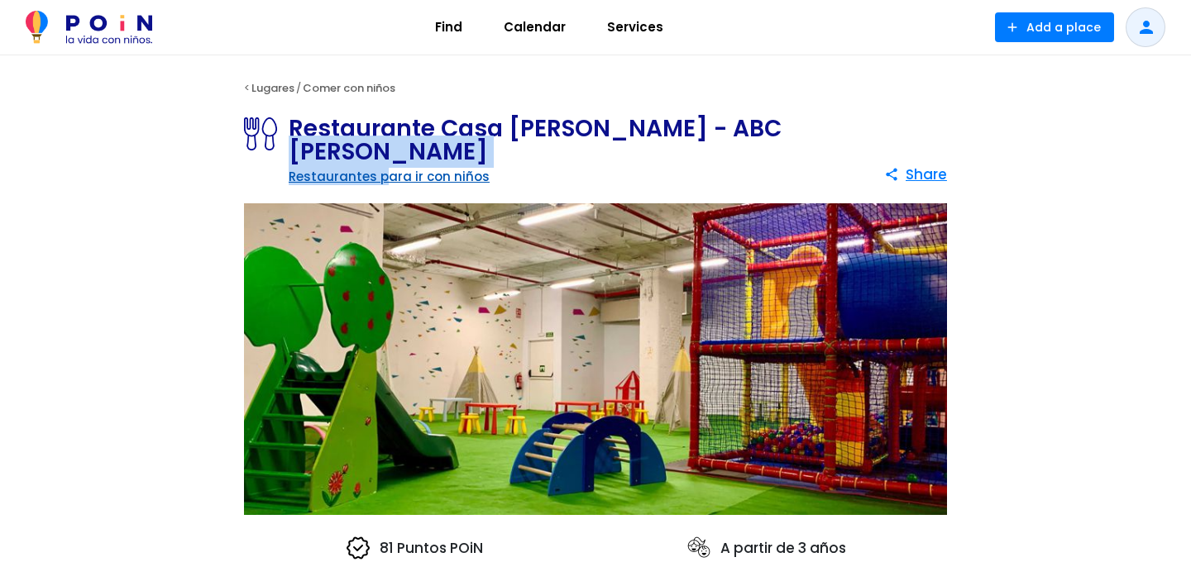
drag, startPoint x: 773, startPoint y: 135, endPoint x: 380, endPoint y: 145, distance: 393.7
click at [380, 145] on div "Restaurante Casa Úrsula - ABC Serrano Restaurantes para ir con niños share Share" at bounding box center [595, 153] width 744 height 80
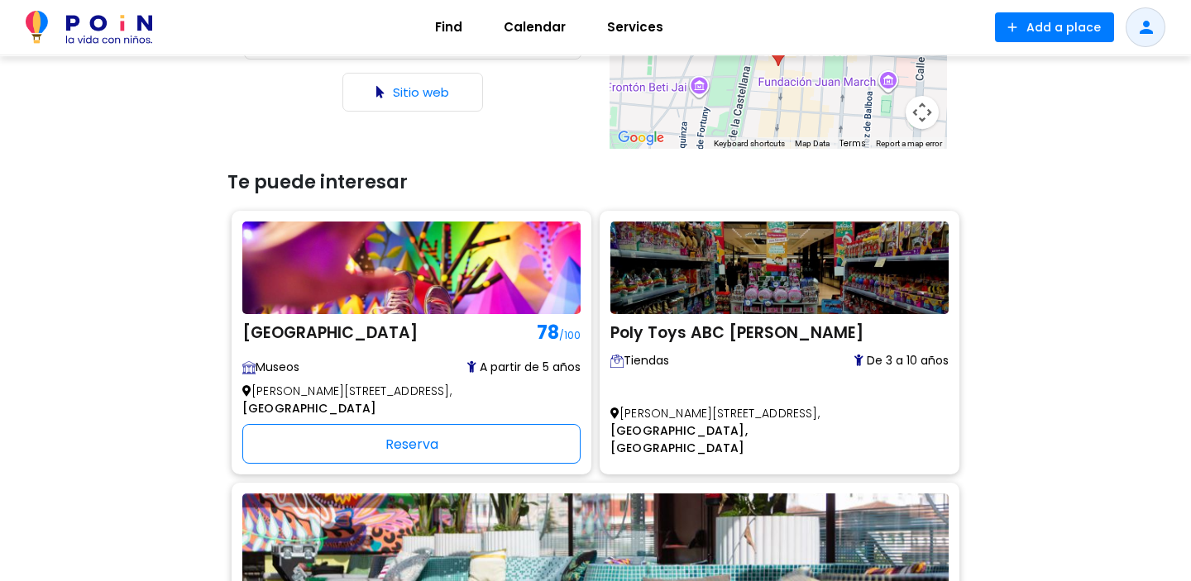
scroll to position [1153, 0]
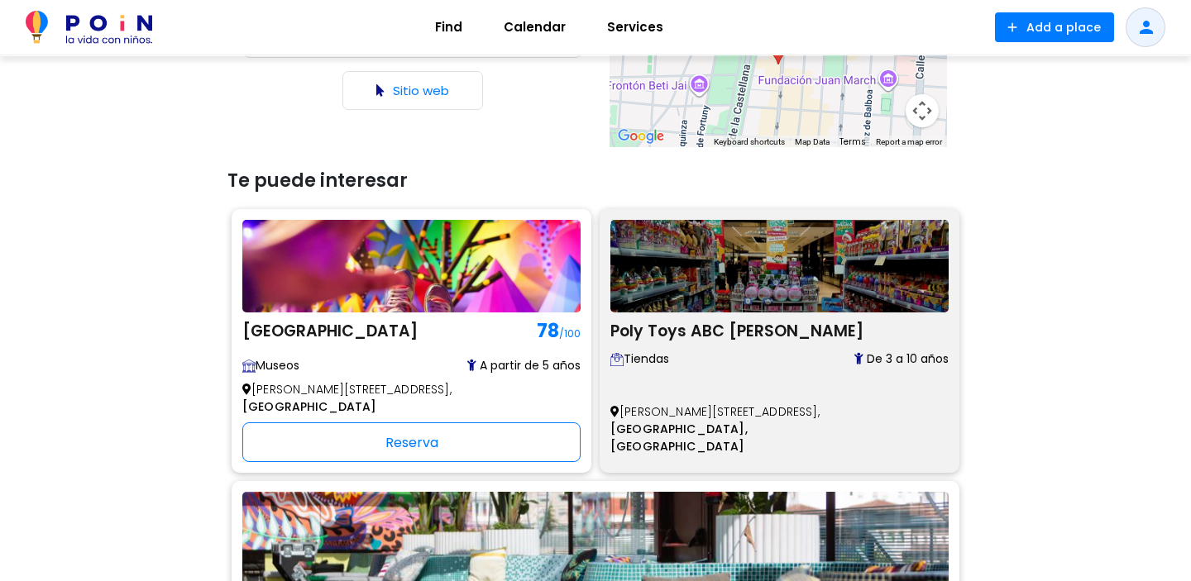
click at [610, 237] on img at bounding box center [779, 266] width 338 height 93
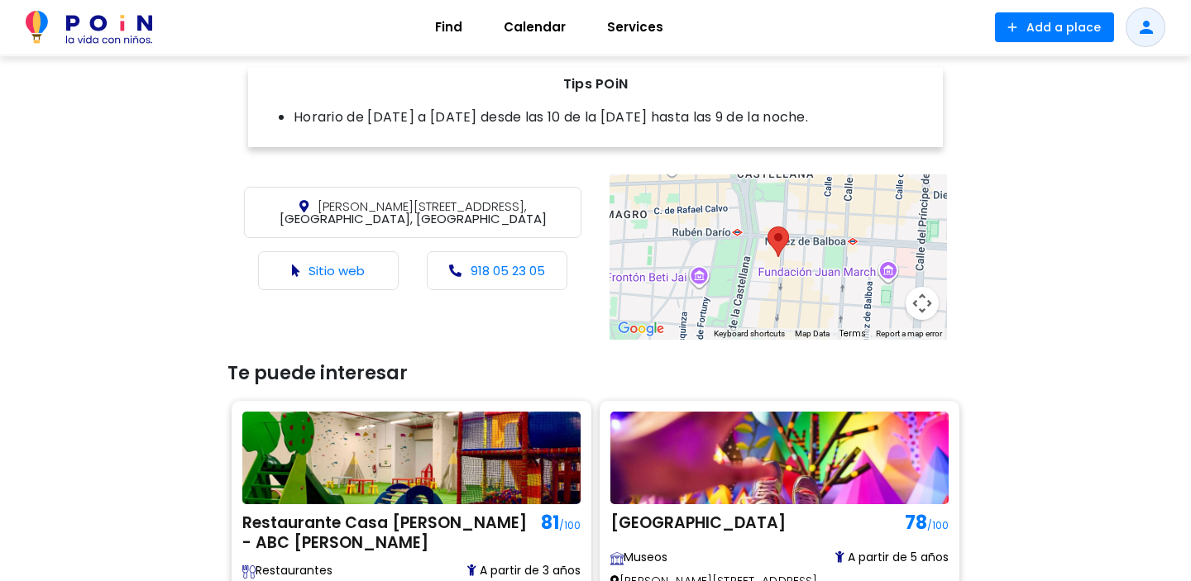
scroll to position [732, 0]
